Goal: Complete application form: Complete application form

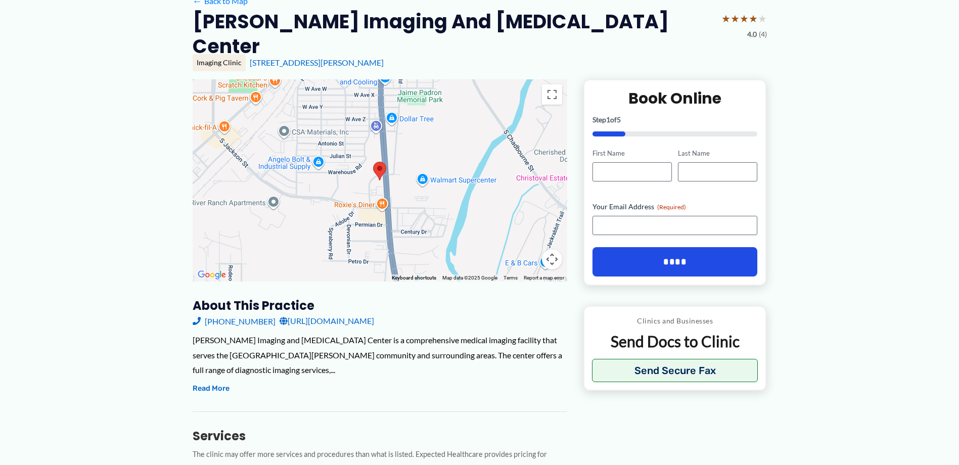
scroll to position [28, 0]
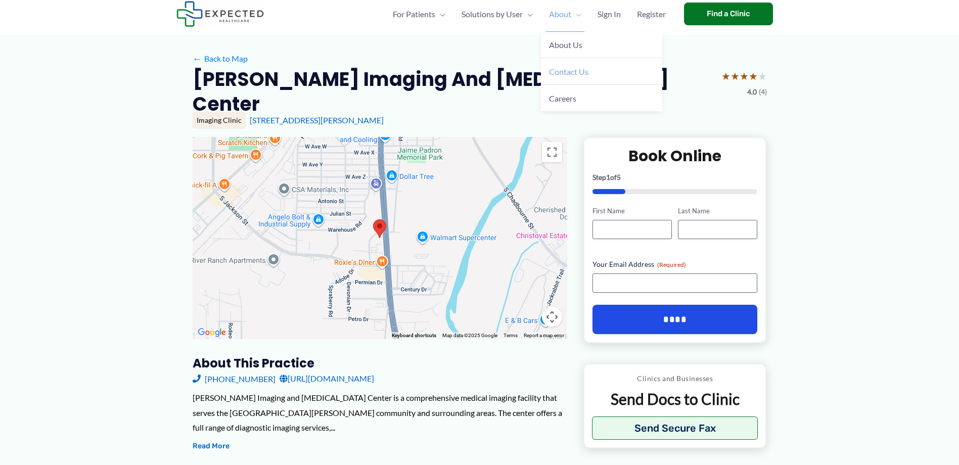
click at [566, 68] on span "Contact Us" at bounding box center [568, 72] width 39 height 10
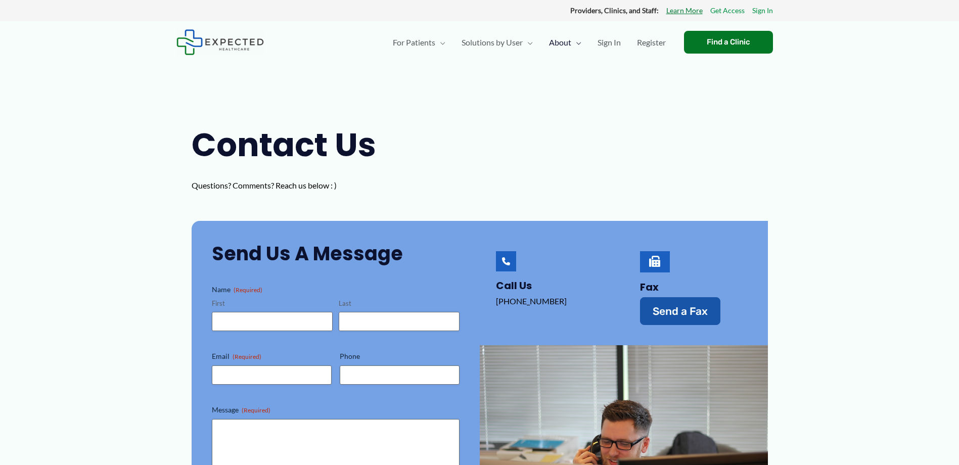
click at [695, 15] on link "Learn More" at bounding box center [684, 10] width 36 height 13
click at [695, 13] on link "Learn More" at bounding box center [684, 10] width 36 height 13
click at [612, 43] on span "Sign In" at bounding box center [609, 42] width 23 height 35
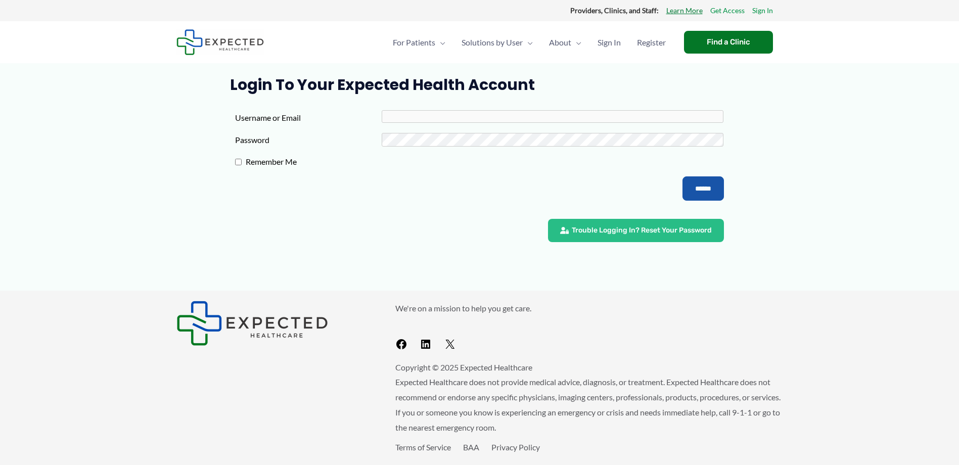
click at [689, 14] on link "Learn More" at bounding box center [684, 10] width 36 height 13
click at [757, 6] on link "Sign In" at bounding box center [762, 10] width 21 height 13
click at [520, 139] on span "Medical Records Request for Attorneys" at bounding box center [512, 143] width 100 height 21
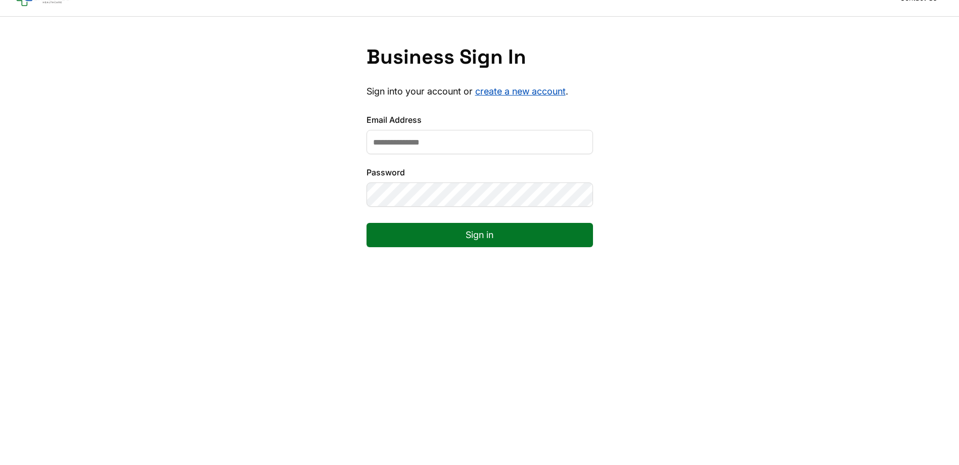
scroll to position [51, 0]
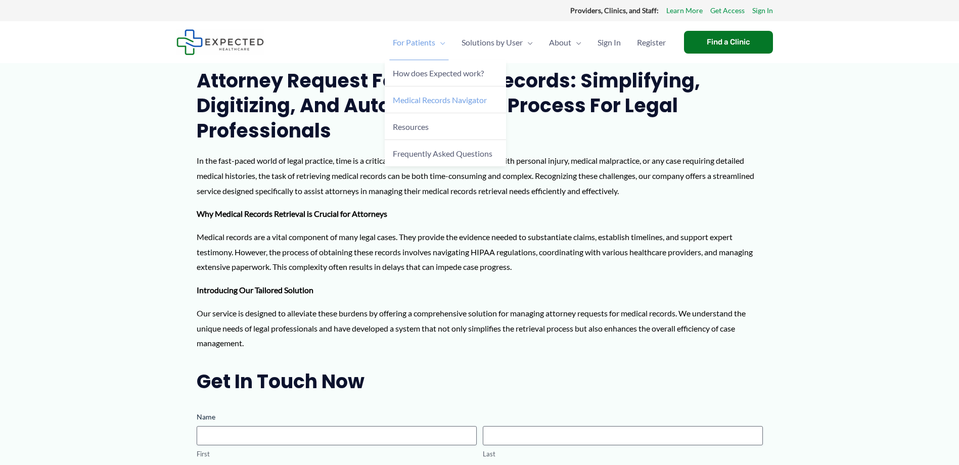
click at [434, 100] on span "Medical Records Navigator" at bounding box center [440, 100] width 94 height 10
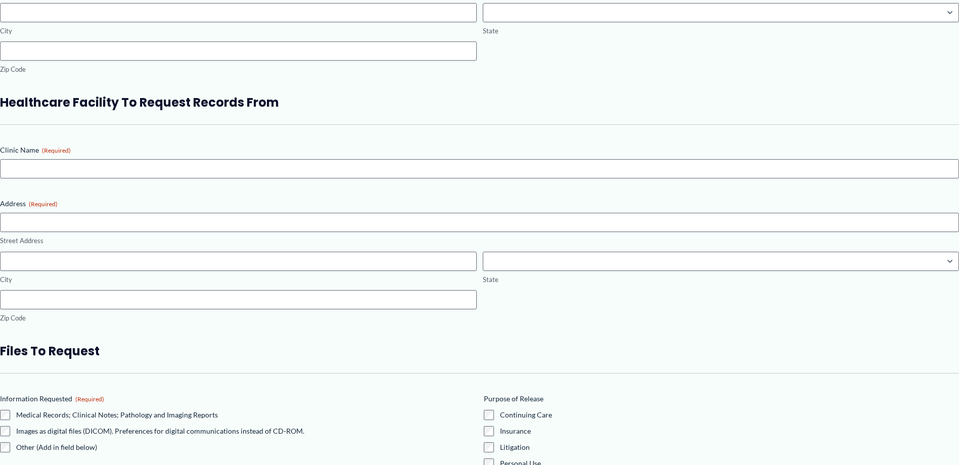
scroll to position [910, 0]
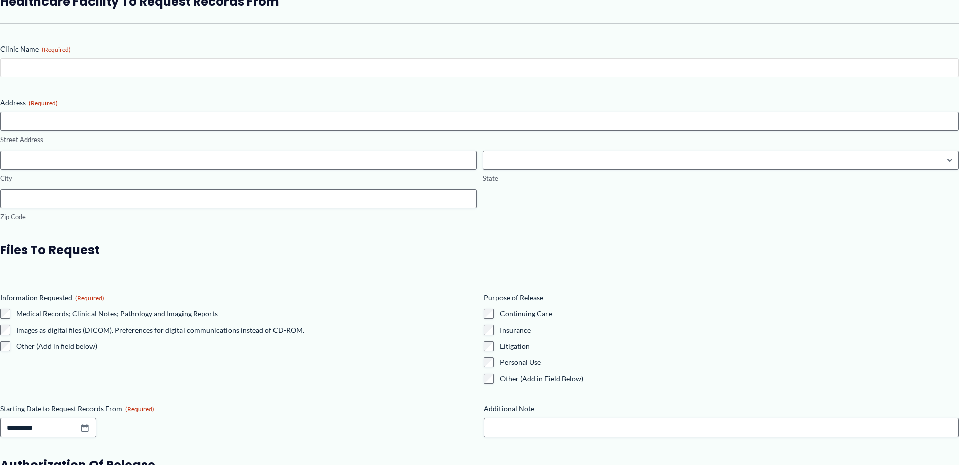
click at [351, 77] on input "Clinic Name (Required)" at bounding box center [479, 67] width 959 height 19
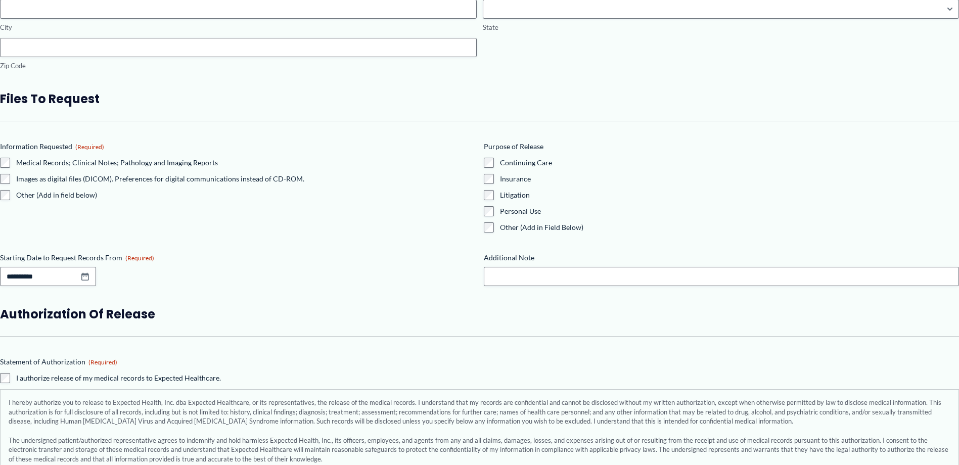
scroll to position [1062, 0]
click at [96, 286] on input "Starting Date to Request Records From (Required)" at bounding box center [48, 275] width 96 height 19
click at [316, 218] on select "**** **** **** **** **** **** **** **** **** **** **** **** **** **** **** ****…" at bounding box center [304, 217] width 46 height 18
click at [264, 218] on select "******* ******** ***** ***** *** **** **** ****** ********* ******* ******** **…" at bounding box center [248, 217] width 58 height 18
click at [296, 263] on link "1" at bounding box center [292, 264] width 18 height 19
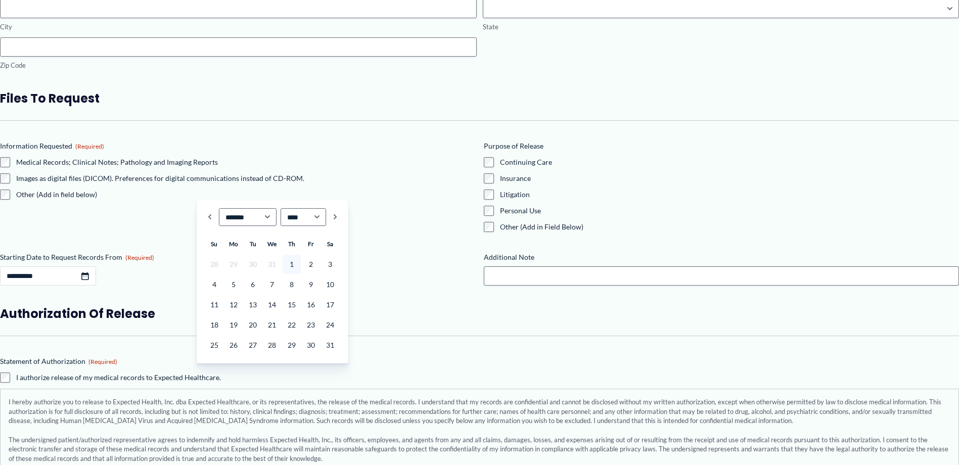
type input "**********"
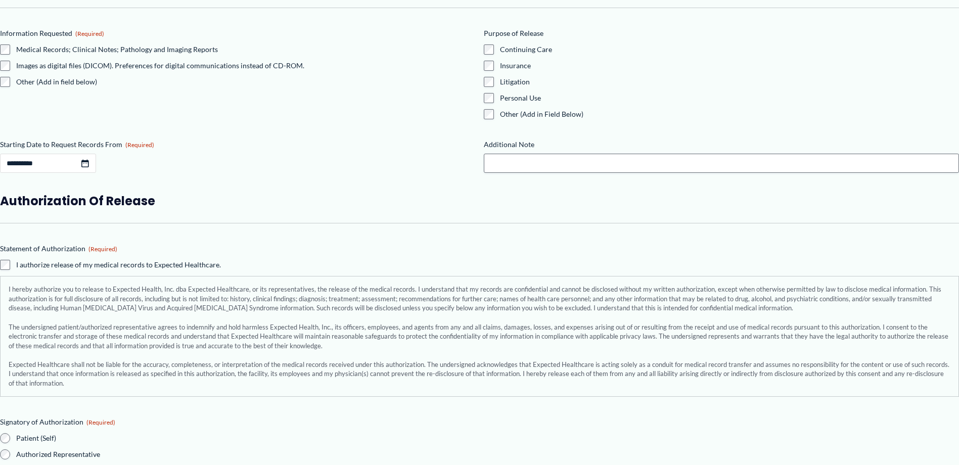
scroll to position [1214, 0]
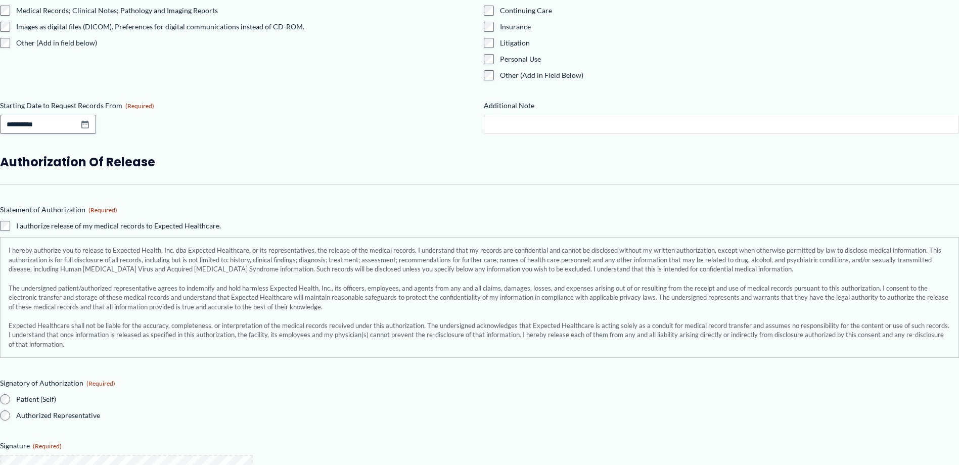
click at [537, 134] on input "Additional Note" at bounding box center [722, 124] width 476 height 19
type input "*"
type input "**********"
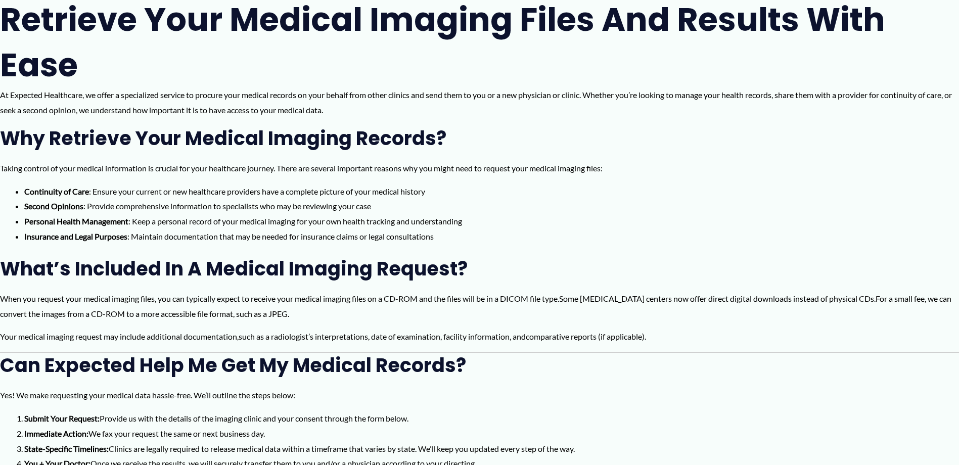
scroll to position [0, 0]
